Goal: Transaction & Acquisition: Subscribe to service/newsletter

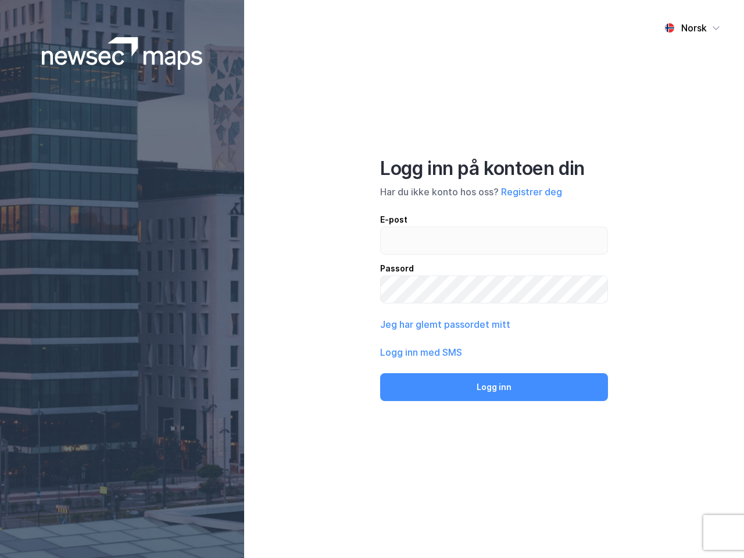
click at [372, 279] on div "Norsk Logg inn på kontoen din Har du ikke konto hos oss? Registrer deg E-post P…" at bounding box center [494, 279] width 500 height 558
click at [122, 53] on img at bounding box center [122, 53] width 161 height 33
click at [692, 28] on div "Norsk" at bounding box center [694, 28] width 26 height 14
click at [531, 192] on button "Registrer deg" at bounding box center [531, 192] width 61 height 14
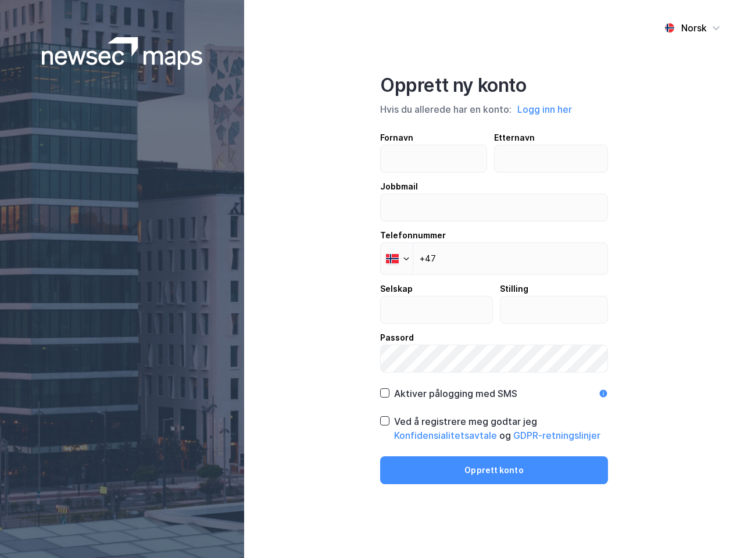
click at [494, 387] on div "Opprett ny konto Hvis du allerede har en konto: Logg inn her Fornavn Etternavn …" at bounding box center [494, 279] width 228 height 410
